Goal: Find specific page/section: Find specific page/section

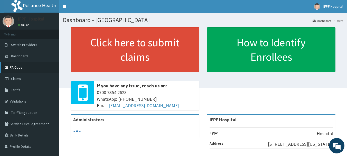
click at [15, 68] on link "PA Code" at bounding box center [29, 67] width 59 height 11
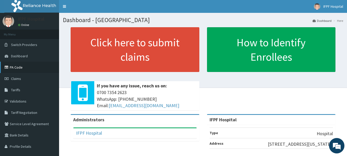
click at [23, 66] on link "PA Code" at bounding box center [29, 67] width 59 height 11
